Goal: Find specific page/section: Find specific page/section

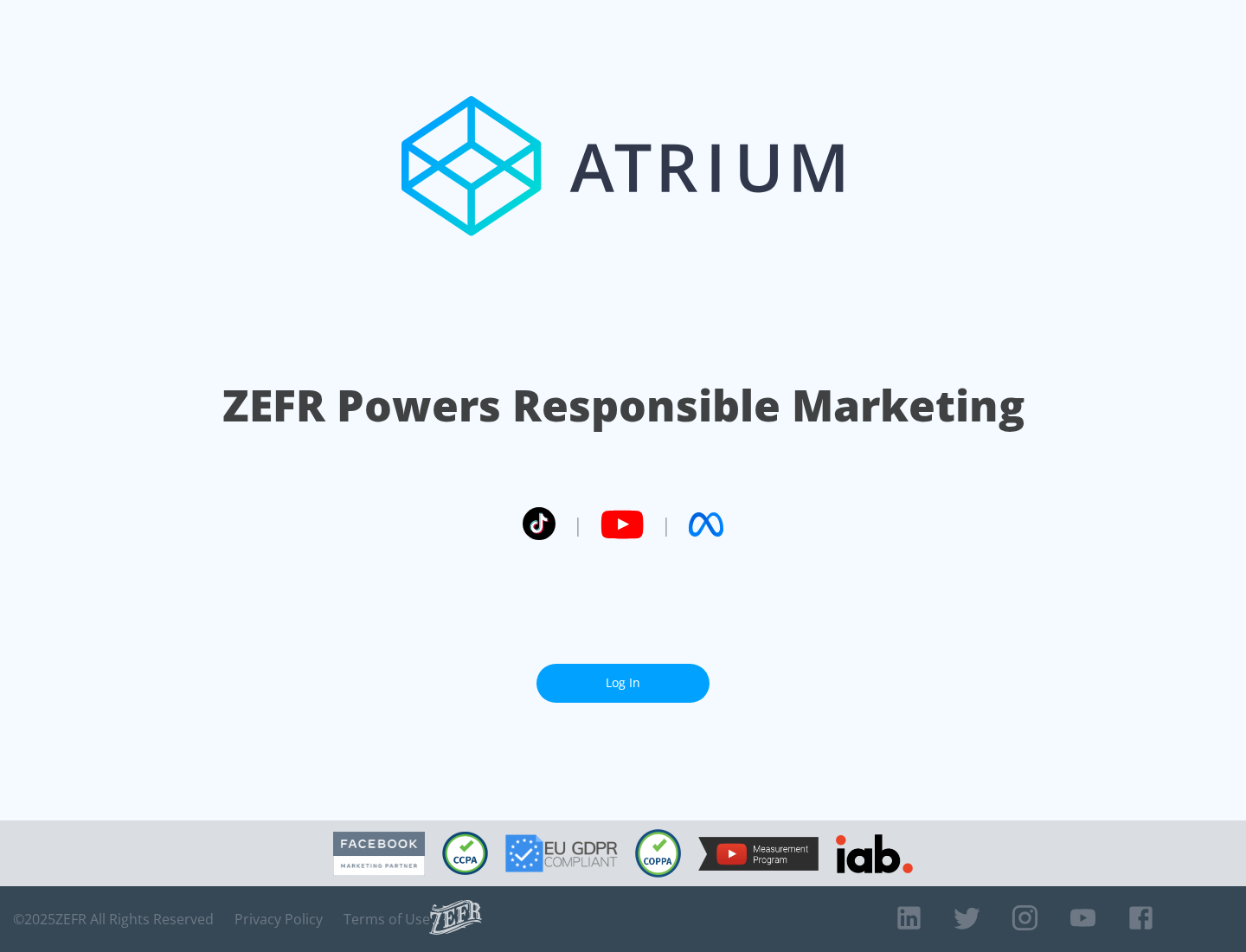
click at [623, 683] on link "Log In" at bounding box center [622, 682] width 173 height 39
